Goal: Find specific page/section: Find specific page/section

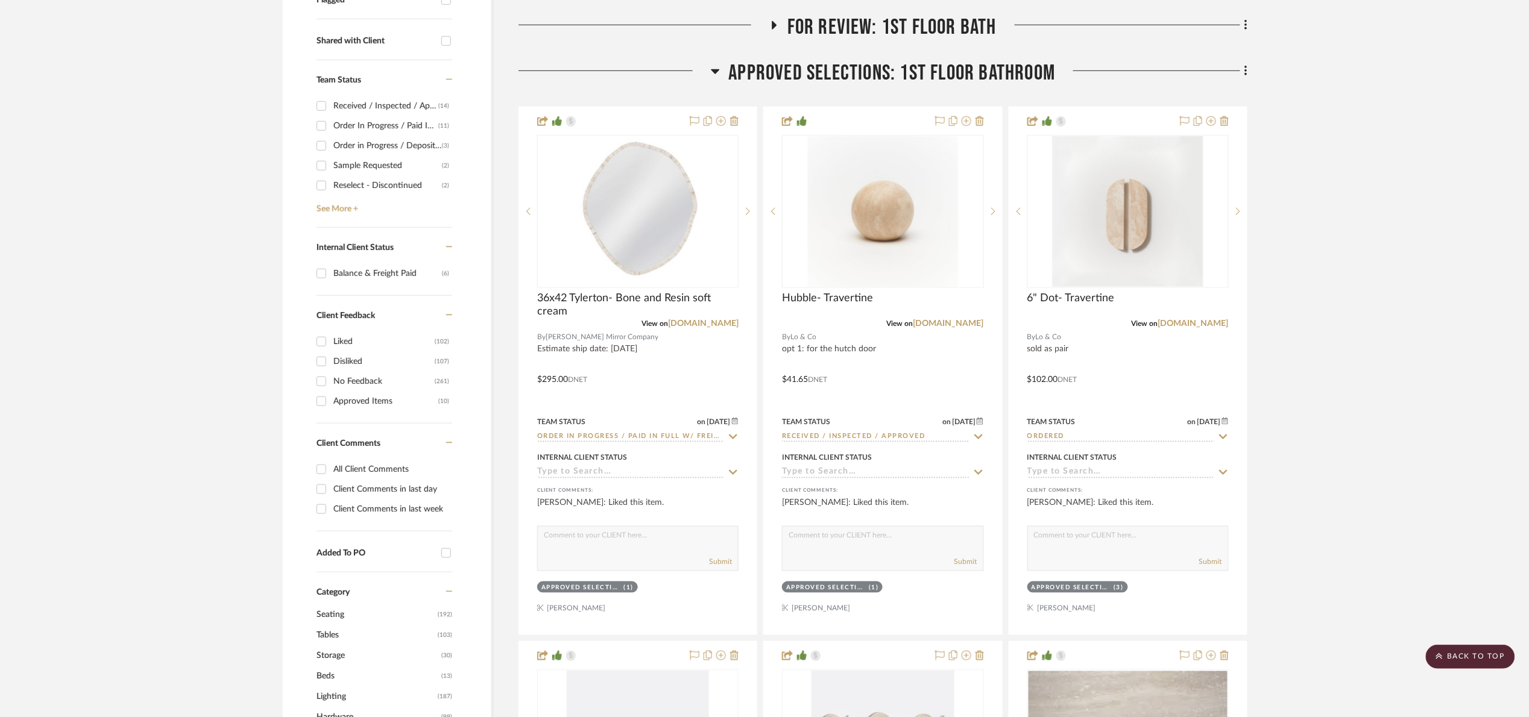
click at [759, 78] on span "Approved Selections: 1st Floor Bathroom" at bounding box center [892, 73] width 327 height 26
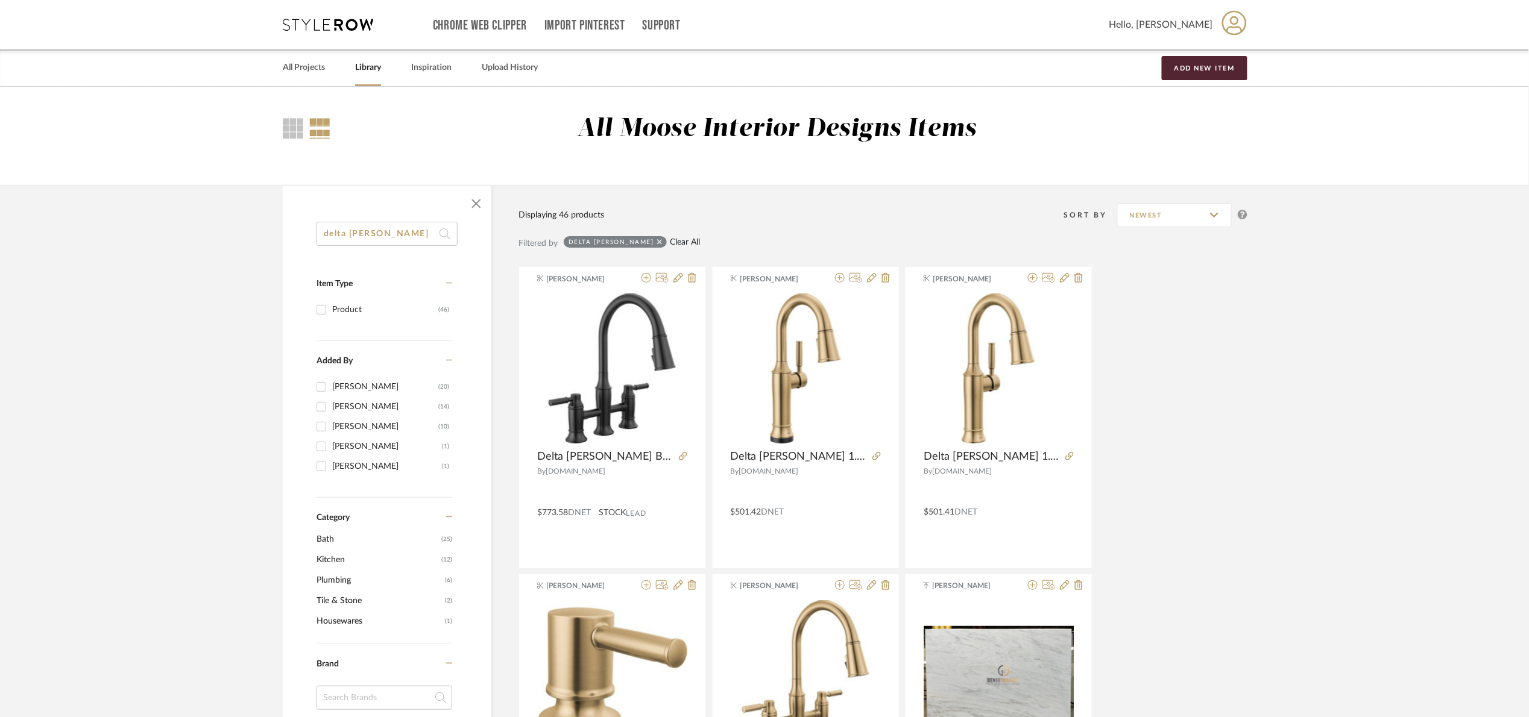
click at [670, 244] on link "Clear All" at bounding box center [685, 243] width 30 height 10
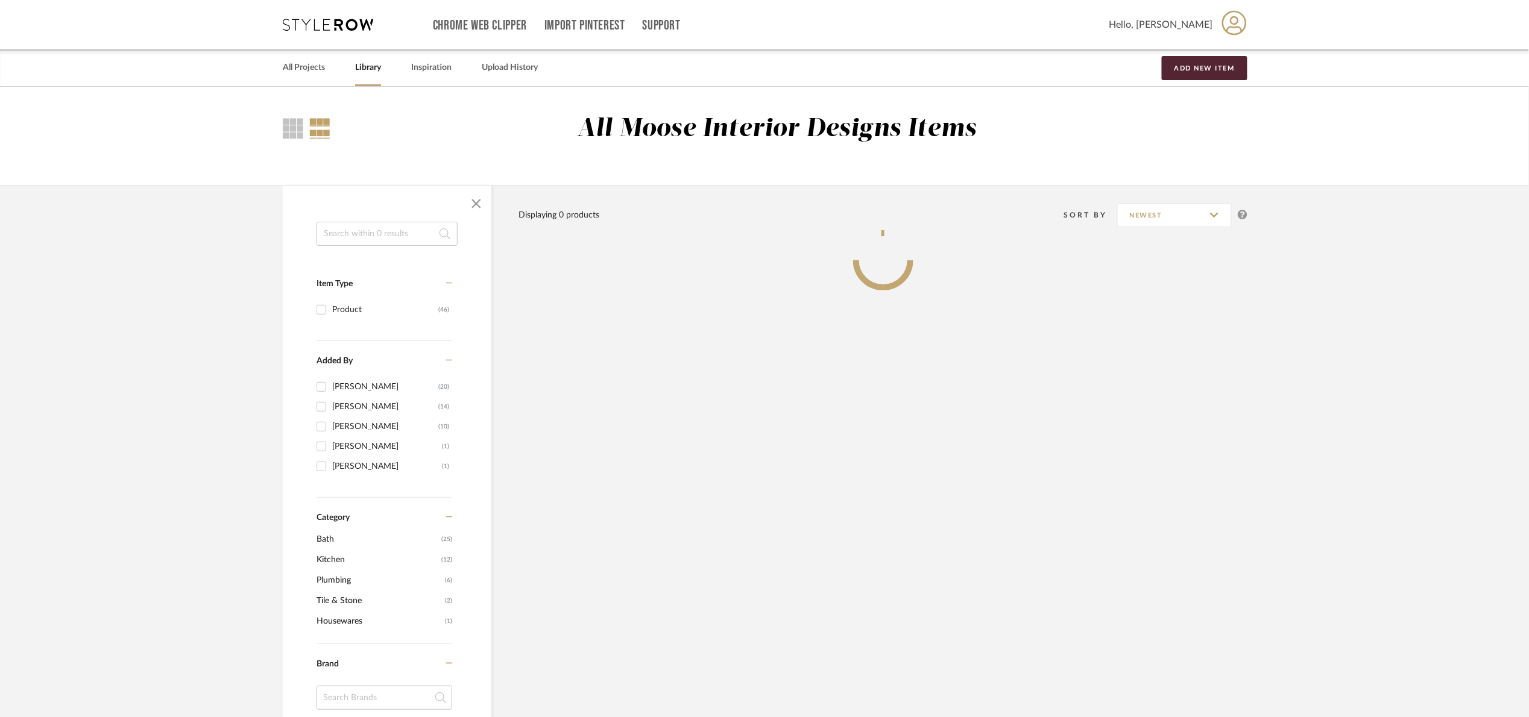
click at [368, 237] on input at bounding box center [387, 234] width 141 height 24
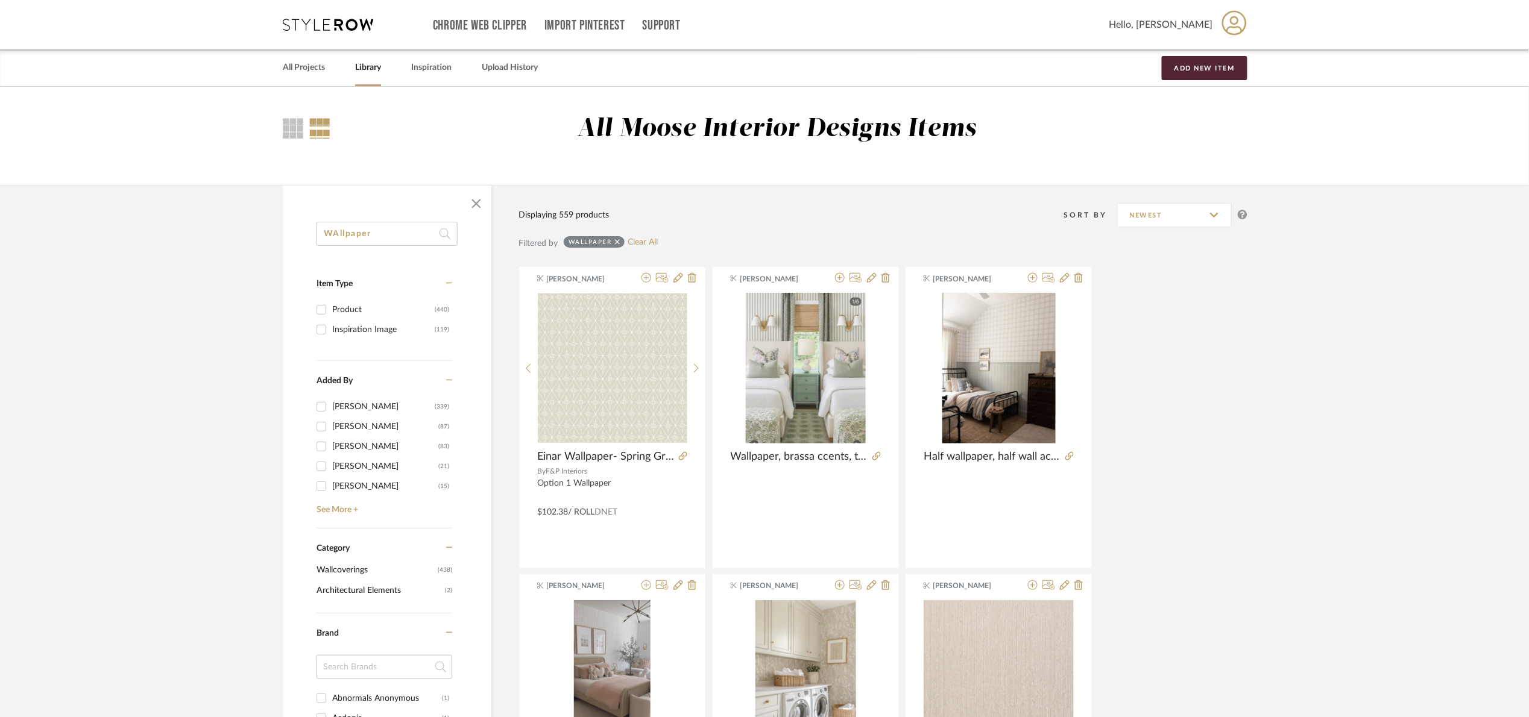
drag, startPoint x: 404, startPoint y: 224, endPoint x: 284, endPoint y: 250, distance: 122.7
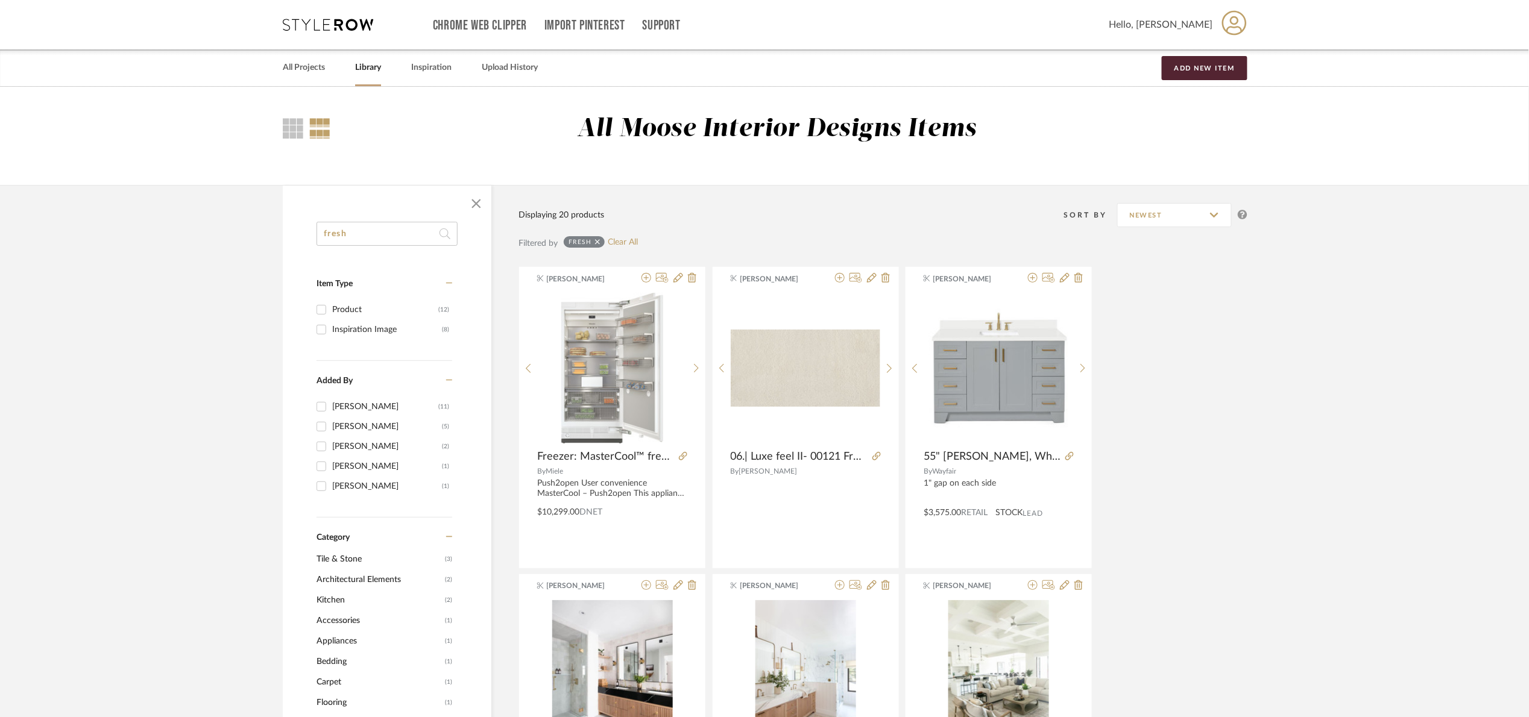
drag, startPoint x: 368, startPoint y: 232, endPoint x: 304, endPoint y: 254, distance: 67.5
type input "lemon"
